Goal: Transaction & Acquisition: Purchase product/service

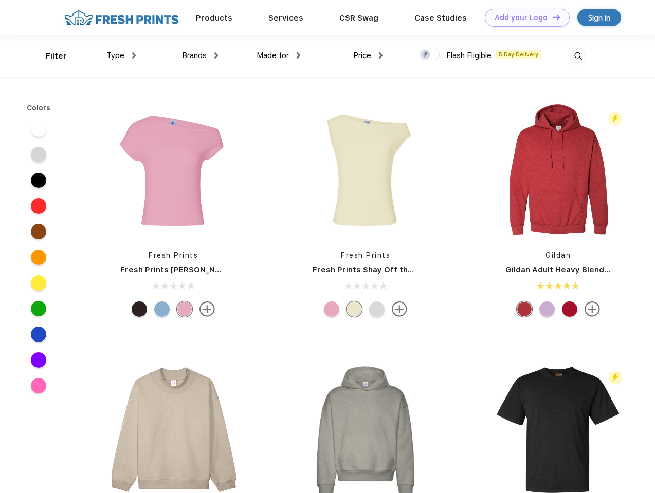
scroll to position [1, 0]
click at [523, 17] on link "Add your Logo Design Tool" at bounding box center [527, 18] width 85 height 18
click at [0, 0] on div "Design Tool" at bounding box center [0, 0] width 0 height 0
click at [551, 17] on link "Add your Logo Design Tool" at bounding box center [527, 18] width 85 height 18
click at [49, 56] on div "Filter" at bounding box center [56, 56] width 21 height 12
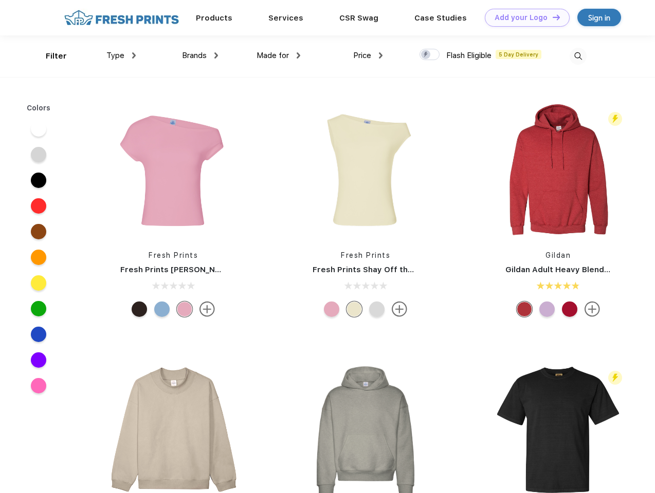
click at [121, 56] on span "Type" at bounding box center [115, 55] width 18 height 9
click at [200, 56] on span "Brands" at bounding box center [194, 55] width 25 height 9
click at [279, 56] on span "Made for" at bounding box center [272, 55] width 32 height 9
click at [368, 56] on span "Price" at bounding box center [362, 55] width 18 height 9
click at [430, 55] on div at bounding box center [429, 54] width 20 height 11
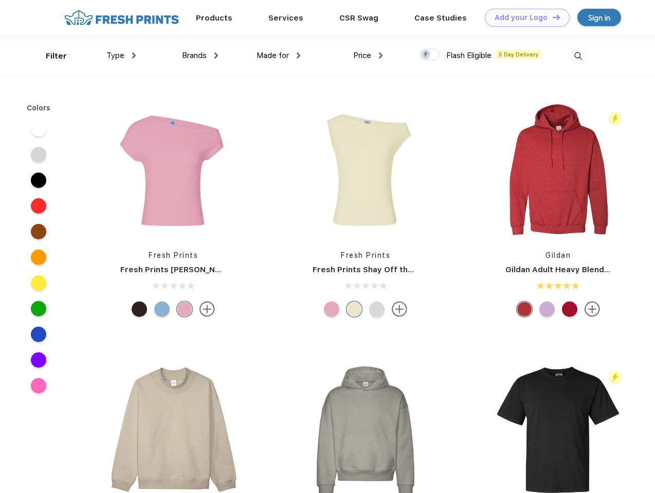
click at [426, 55] on input "checkbox" at bounding box center [422, 51] width 7 height 7
click at [578, 56] on img at bounding box center [577, 56] width 17 height 17
